Goal: Task Accomplishment & Management: Use online tool/utility

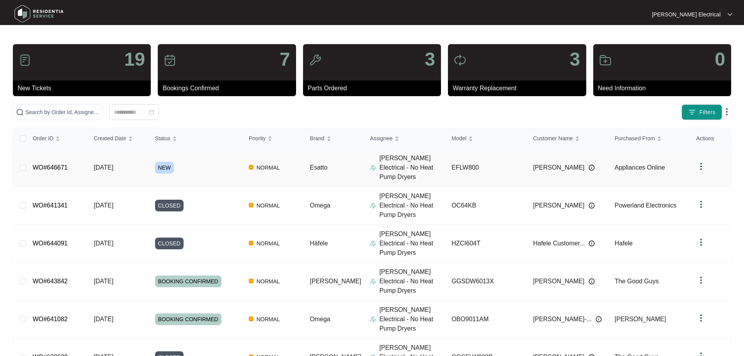
click at [167, 162] on span "NEW" at bounding box center [164, 168] width 19 height 12
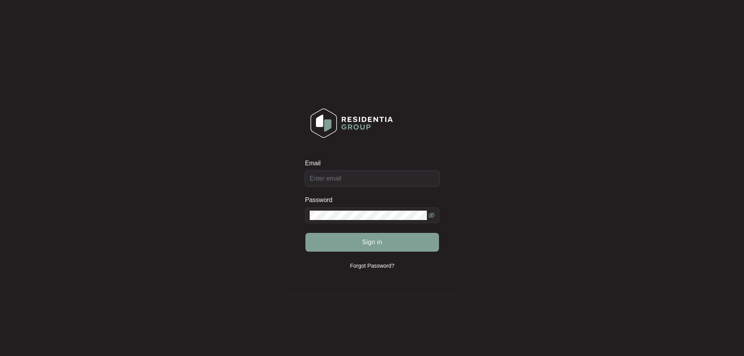
type input "[EMAIL_ADDRESS][DOMAIN_NAME]"
click at [407, 248] on button "Sign in" at bounding box center [373, 242] width 134 height 19
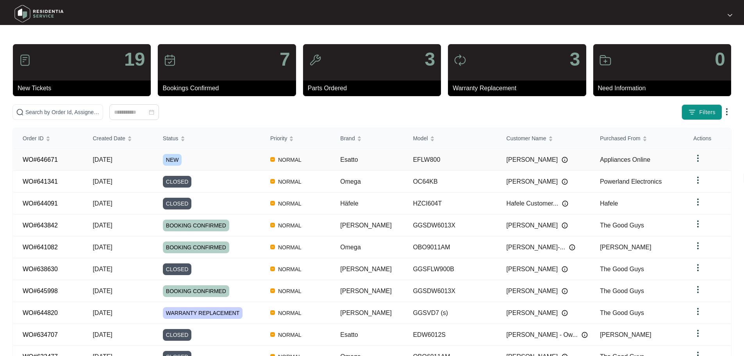
click at [176, 160] on span "NEW" at bounding box center [172, 160] width 19 height 12
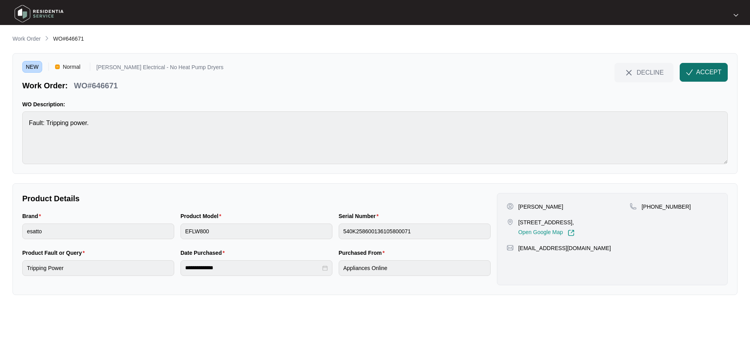
click at [705, 71] on span "ACCEPT" at bounding box center [708, 72] width 25 height 9
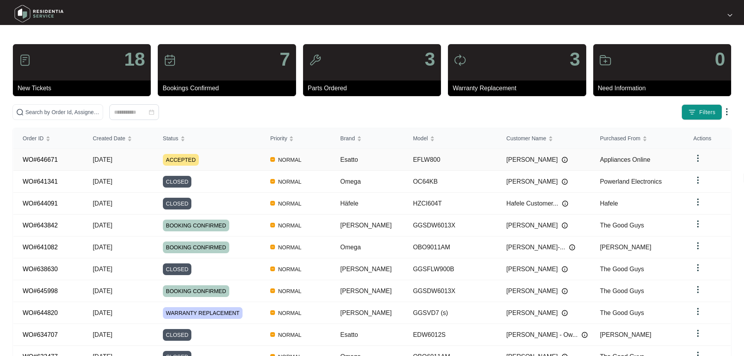
click at [182, 157] on span "ACCEPTED" at bounding box center [181, 160] width 36 height 12
